Goal: Find specific page/section: Find specific page/section

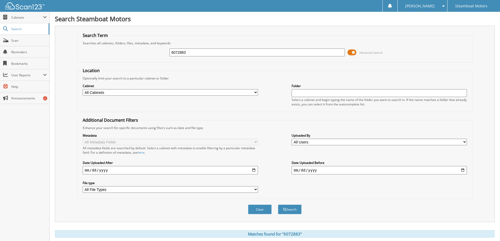
click at [355, 52] on span at bounding box center [352, 53] width 9 height 8
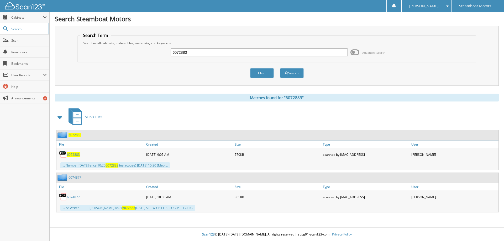
click at [183, 51] on input "6072883" at bounding box center [259, 53] width 177 height 8
type input "F9663"
click at [280, 68] on button "Search" at bounding box center [292, 73] width 24 height 10
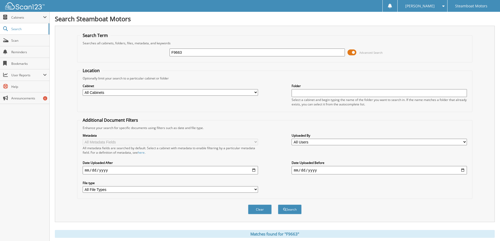
click at [355, 53] on span at bounding box center [352, 53] width 9 height 8
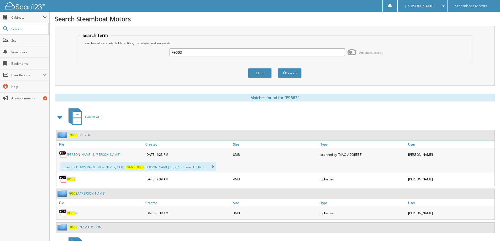
click at [88, 155] on link "[PERSON_NAME] & [PERSON_NAME]" at bounding box center [93, 155] width 53 height 4
